Goal: Task Accomplishment & Management: Manage account settings

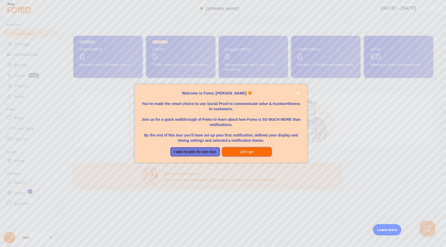
click at [244, 151] on button "Let's go!" at bounding box center [247, 151] width 50 height 9
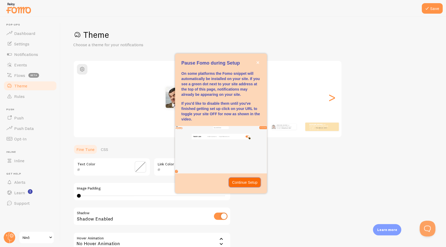
click at [248, 181] on p "Continue Setup" at bounding box center [244, 182] width 25 height 5
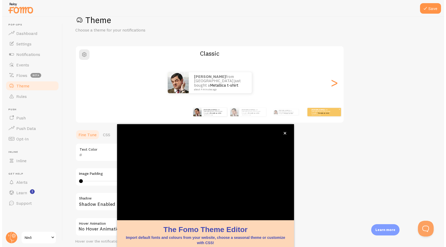
scroll to position [17, 0]
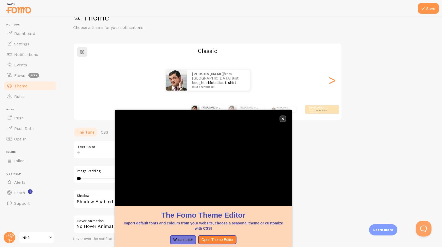
click at [282, 116] on button "close," at bounding box center [283, 119] width 6 height 6
click at [333, 83] on div ">" at bounding box center [332, 80] width 6 height 38
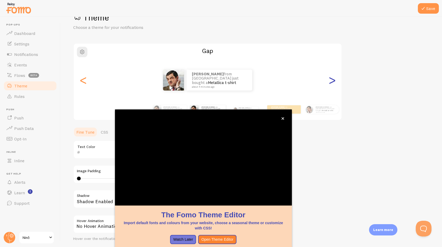
click at [333, 83] on div ">" at bounding box center [332, 80] width 6 height 38
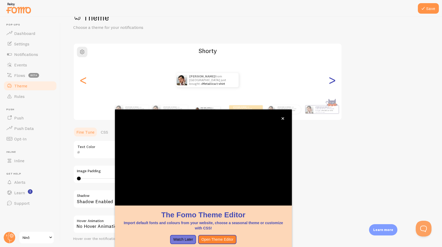
click at [333, 83] on div ">" at bounding box center [332, 80] width 6 height 38
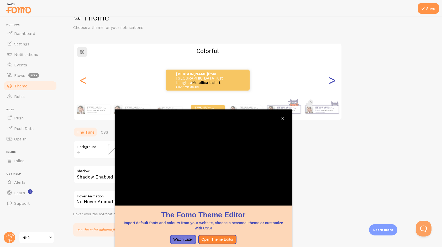
click at [333, 83] on div ">" at bounding box center [332, 80] width 6 height 38
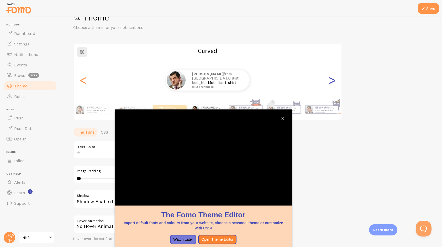
click at [333, 83] on div ">" at bounding box center [332, 80] width 6 height 38
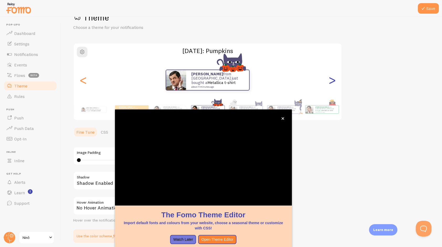
type input "0"
click at [333, 84] on div ">" at bounding box center [332, 80] width 6 height 38
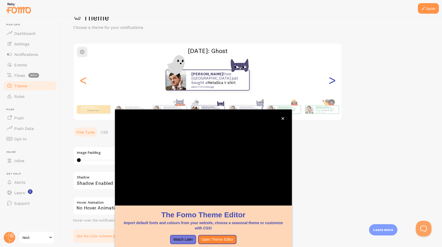
click at [333, 84] on div ">" at bounding box center [332, 80] width 6 height 38
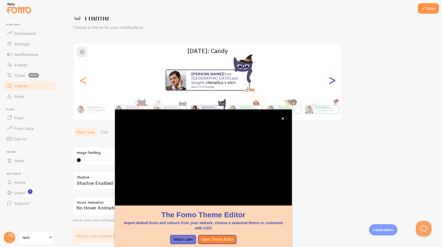
click at [333, 84] on div ">" at bounding box center [332, 80] width 6 height 38
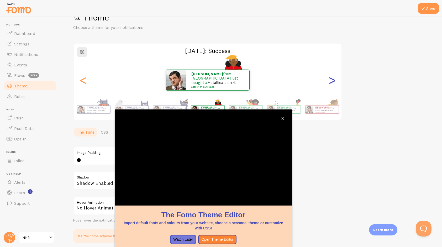
click at [333, 84] on div ">" at bounding box center [332, 80] width 6 height 38
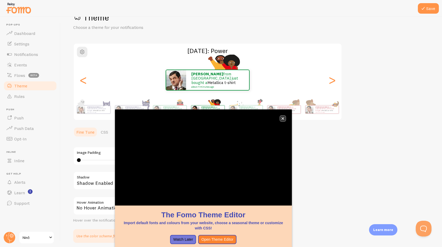
click at [283, 118] on icon "close," at bounding box center [282, 118] width 3 height 3
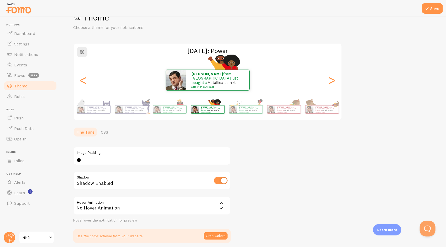
click at [88, 82] on div "[PERSON_NAME] from [GEOGRAPHIC_DATA] just bought a Metallica t-shirt about 4 mi…" at bounding box center [208, 80] width 268 height 21
click at [86, 81] on div "<" at bounding box center [83, 80] width 6 height 38
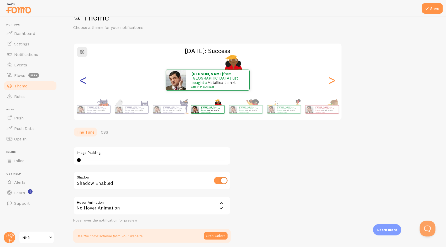
click at [86, 81] on div "<" at bounding box center [83, 80] width 6 height 38
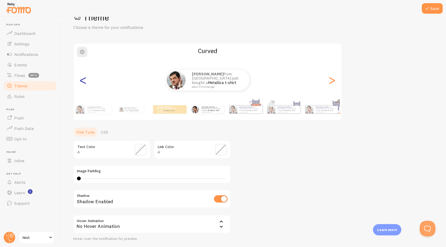
click at [86, 81] on div "<" at bounding box center [83, 80] width 6 height 38
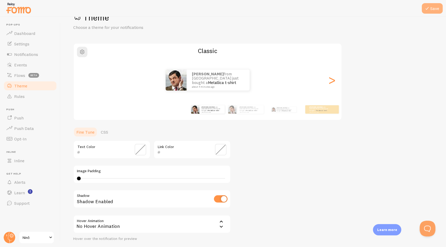
click at [431, 10] on button "Save" at bounding box center [432, 8] width 21 height 10
click at [24, 99] on link "Rules" at bounding box center [30, 96] width 54 height 10
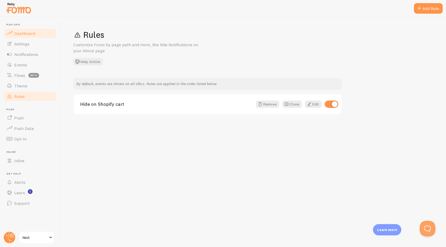
click at [29, 37] on link "Dashboard" at bounding box center [30, 33] width 54 height 10
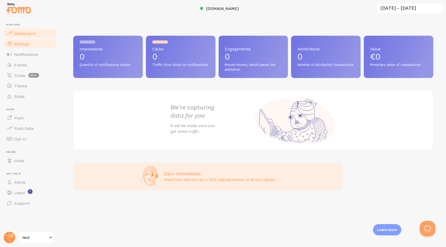
click at [31, 45] on link "Settings" at bounding box center [30, 44] width 54 height 10
